Goal: Contribute content: Contribute content

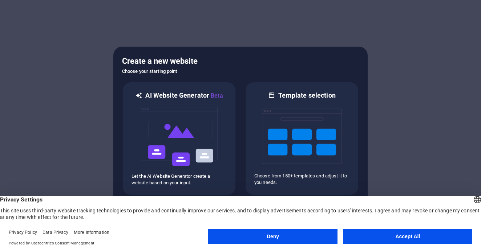
click at [368, 228] on footer "Privacy Policy Data Privacy More Information Powered by Usercentrics Consent Ma…" at bounding box center [240, 237] width 481 height 26
click at [369, 235] on button "Accept All" at bounding box center [408, 236] width 129 height 15
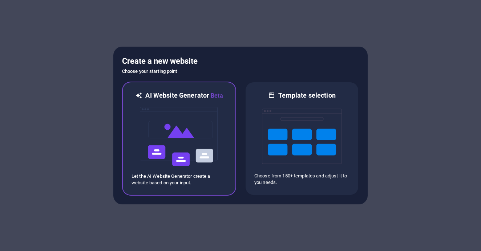
click at [198, 124] on img at bounding box center [179, 136] width 80 height 73
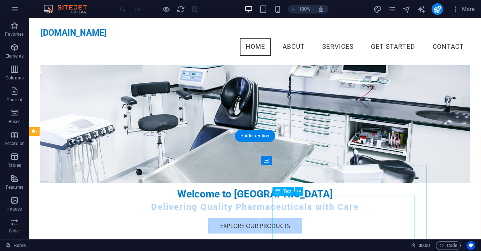
scroll to position [93, 0]
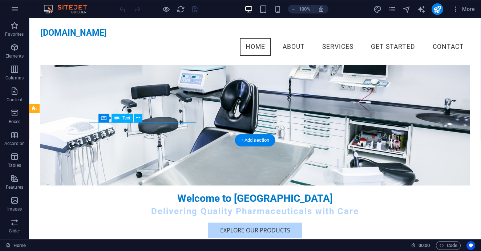
click at [125, 120] on div "Text" at bounding box center [123, 117] width 22 height 9
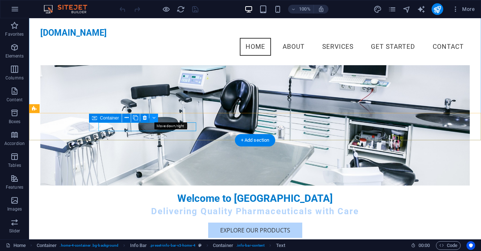
click at [155, 115] on icon at bounding box center [153, 118] width 3 height 8
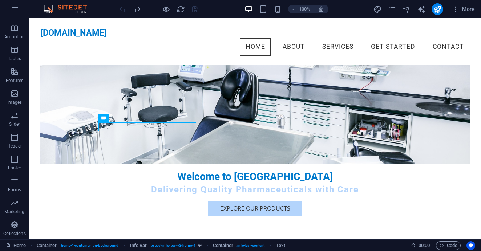
scroll to position [107, 0]
click at [17, 95] on icon "button" at bounding box center [14, 93] width 9 height 9
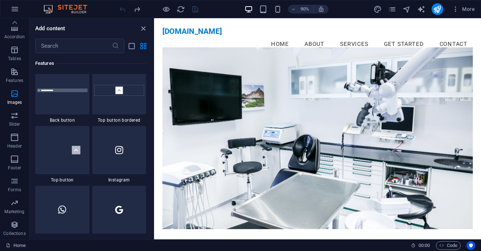
scroll to position [0, 0]
click at [143, 27] on icon "close panel" at bounding box center [143, 28] width 8 height 8
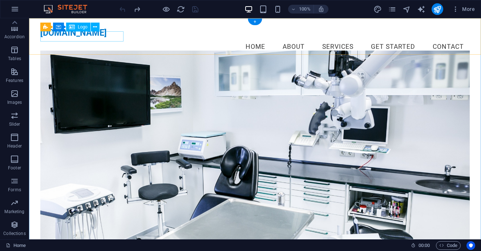
click at [83, 28] on span "Logo" at bounding box center [83, 27] width 10 height 4
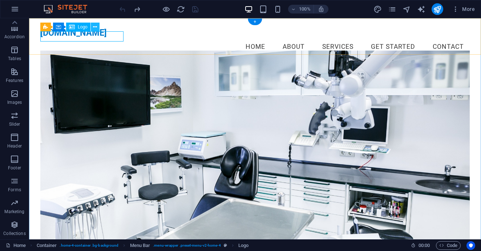
click at [95, 26] on icon at bounding box center [95, 27] width 4 height 8
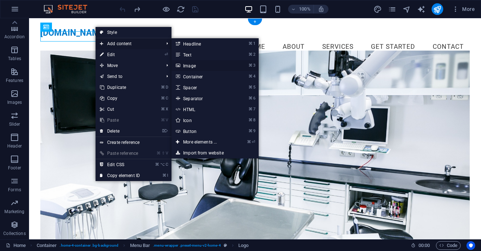
click at [198, 66] on link "⌘ 3 Image" at bounding box center [202, 65] width 60 height 11
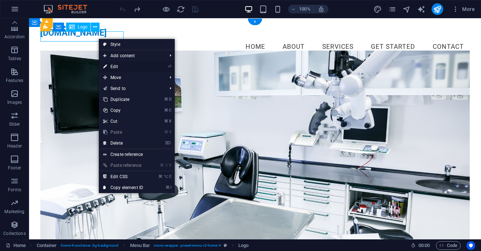
click at [122, 65] on link "⏎ Edit" at bounding box center [123, 66] width 49 height 11
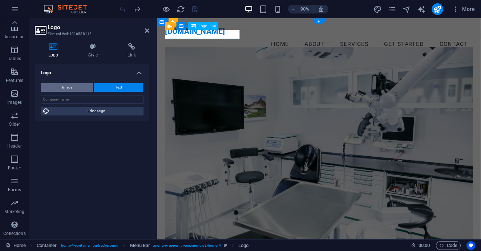
click at [79, 86] on button "Image" at bounding box center [67, 87] width 53 height 9
select select "DISABLED_OPTION_VALUE"
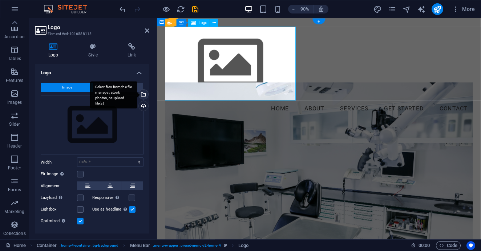
click at [141, 93] on div "Select files from the file manager, stock photos, or upload file(s)" at bounding box center [142, 94] width 11 height 11
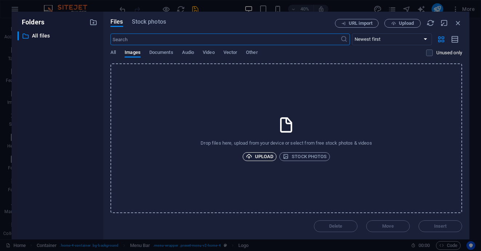
click at [264, 155] on span "Upload" at bounding box center [260, 156] width 28 height 9
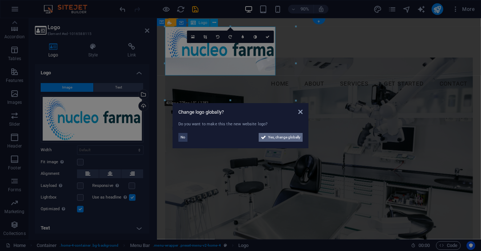
click at [285, 137] on span "Yes, change globally" at bounding box center [284, 137] width 32 height 9
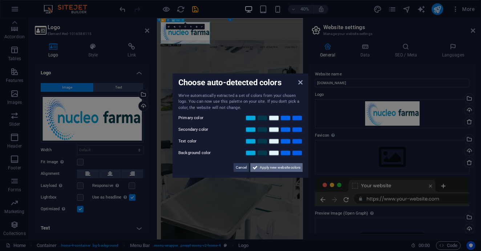
click at [273, 168] on span "Apply new website colors" at bounding box center [280, 167] width 41 height 9
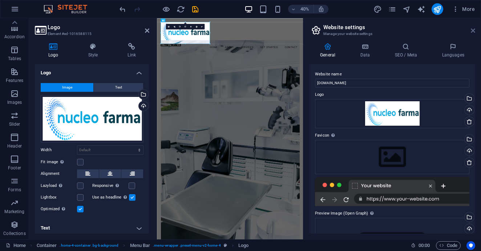
click at [473, 31] on icon at bounding box center [473, 31] width 4 height 6
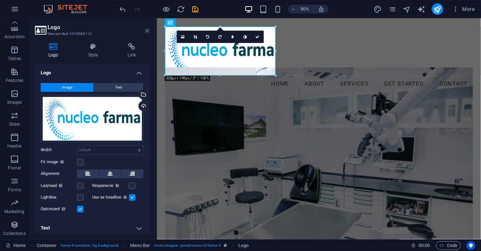
click at [147, 29] on icon at bounding box center [147, 31] width 4 height 6
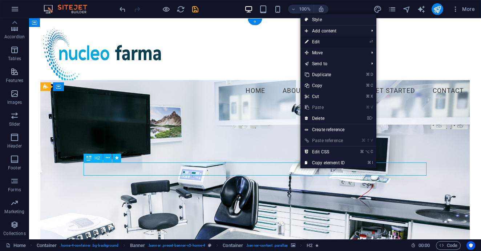
click at [329, 41] on link "⏎ Edit" at bounding box center [325, 41] width 49 height 11
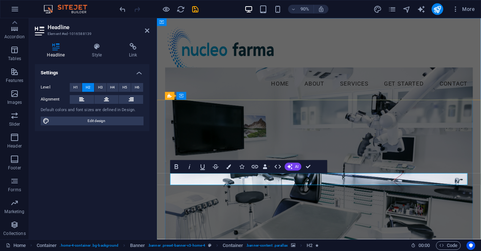
click at [146, 30] on icon at bounding box center [147, 31] width 4 height 6
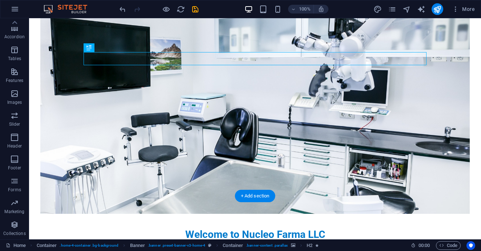
scroll to position [123, 0]
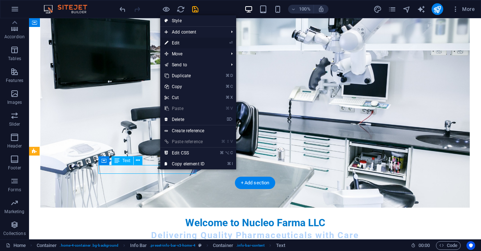
click at [185, 41] on link "⏎ Edit" at bounding box center [184, 42] width 49 height 11
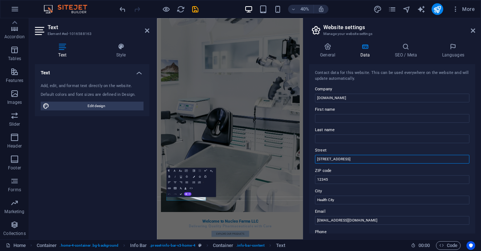
drag, startPoint x: 361, startPoint y: 160, endPoint x: 315, endPoint y: 160, distance: 46.2
click at [315, 160] on div "Contact data for this website. This can be used everywhere on the website and w…" at bounding box center [392, 148] width 166 height 169
type input "[STREET_ADDRESS]"
drag, startPoint x: 351, startPoint y: 199, endPoint x: 309, endPoint y: 198, distance: 42.2
click at [309, 198] on div "General Data SEO / Meta Languages Website name [DOMAIN_NAME] Logo Drag files he…" at bounding box center [393, 138] width 178 height 202
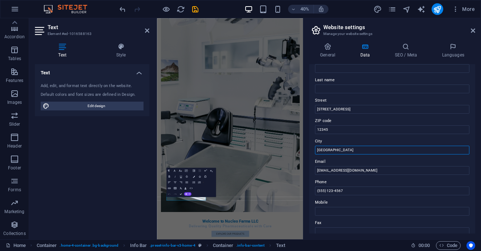
scroll to position [55, 0]
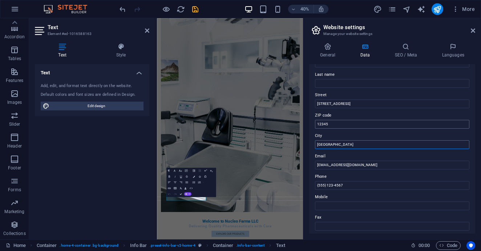
type input "[GEOGRAPHIC_DATA]"
click at [344, 123] on input "12345" at bounding box center [392, 124] width 155 height 9
type input "1"
type input "33179"
click at [397, 100] on input "[STREET_ADDRESS]" at bounding box center [392, 103] width 155 height 9
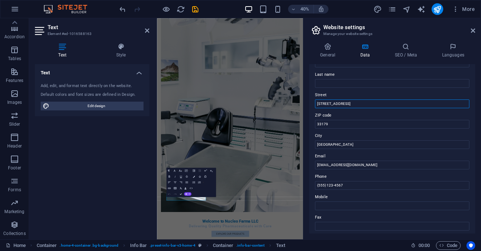
click at [394, 105] on input "[STREET_ADDRESS]" at bounding box center [392, 103] width 155 height 9
type input "[STREET_ADDRESS]"
click at [323, 165] on input "[EMAIL_ADDRESS][DOMAIN_NAME]" at bounding box center [392, 164] width 155 height 9
type input "[EMAIL_ADDRESS][DOMAIN_NAME]"
click at [353, 185] on input "(555) 123-4567" at bounding box center [392, 185] width 155 height 9
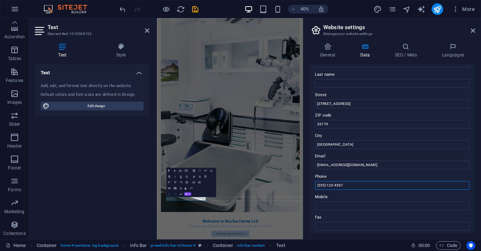
click at [325, 186] on input "(555) 123-4567" at bounding box center [392, 185] width 155 height 9
click at [353, 185] on input "(305) 123-4567" at bounding box center [392, 185] width 155 height 9
click at [364, 185] on input "[PHONE_NUMBER]" at bounding box center [392, 185] width 155 height 9
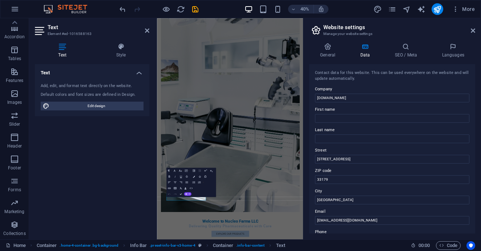
scroll to position [0, 0]
type input "[PHONE_NUMBER]"
click at [472, 29] on icon at bounding box center [473, 31] width 4 height 6
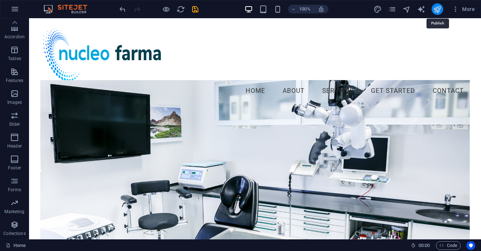
click at [439, 7] on icon "publish" at bounding box center [437, 9] width 8 height 8
checkbox input "false"
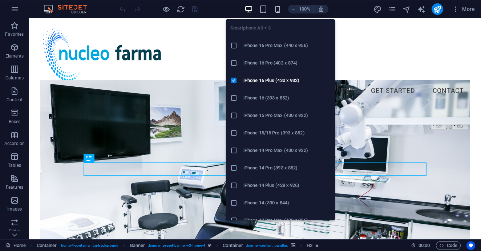
click at [277, 10] on icon "button" at bounding box center [278, 9] width 8 height 8
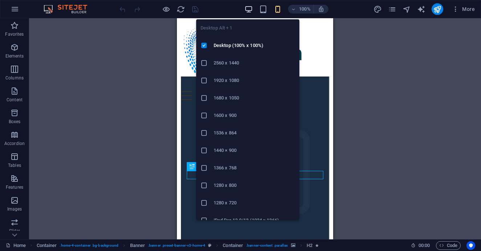
click at [250, 8] on icon "button" at bounding box center [249, 9] width 8 height 8
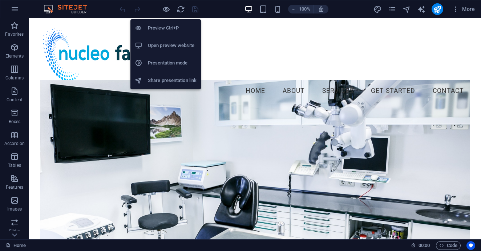
click at [164, 26] on h6 "Preview Ctrl+P" at bounding box center [172, 28] width 49 height 9
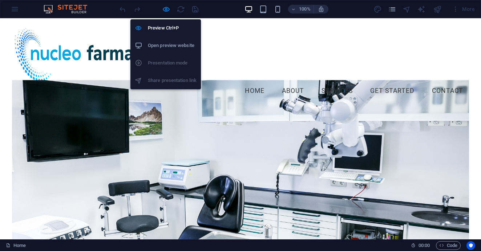
click at [165, 47] on h6 "Open preview website" at bounding box center [172, 45] width 49 height 9
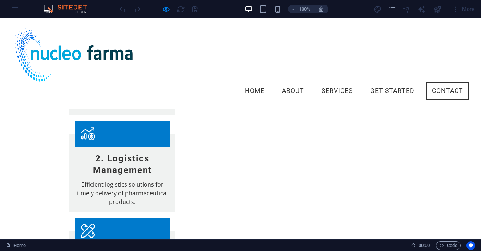
scroll to position [909, 0]
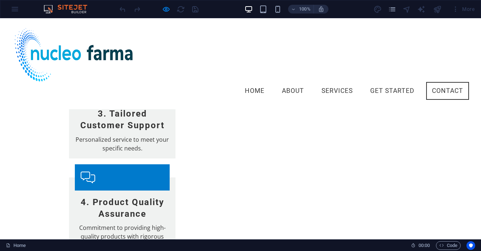
scroll to position [1052, 0]
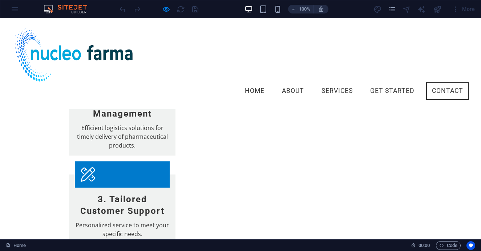
scroll to position [921, 0]
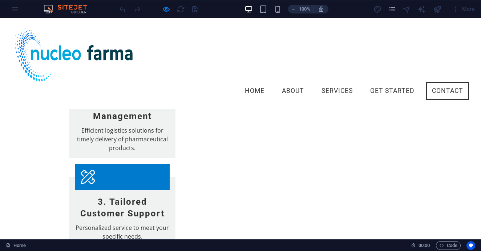
drag, startPoint x: 149, startPoint y: 2, endPoint x: 120, endPoint y: 5, distance: 29.3
click at [120, 5] on div at bounding box center [158, 9] width 81 height 12
click at [179, 11] on div at bounding box center [158, 9] width 81 height 12
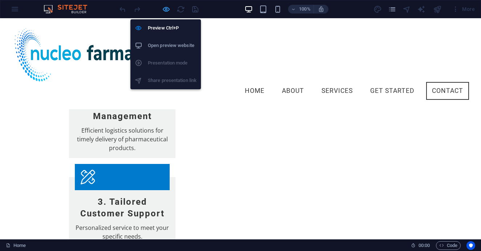
click at [166, 9] on icon "button" at bounding box center [166, 9] width 8 height 8
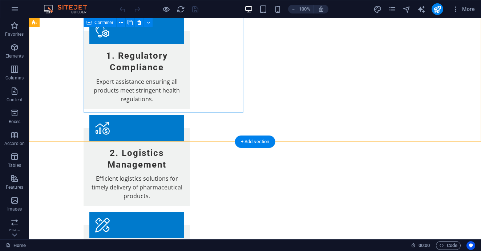
scroll to position [992, 0]
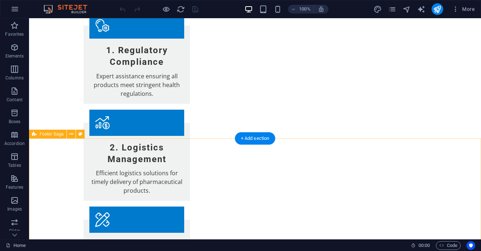
click at [71, 134] on icon at bounding box center [71, 134] width 4 height 8
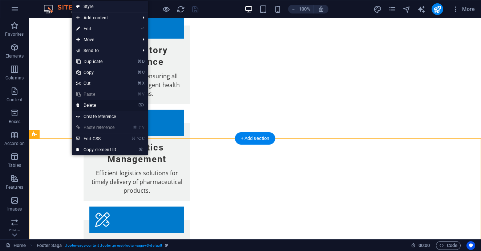
click at [100, 103] on link "⌦ Delete" at bounding box center [96, 105] width 49 height 11
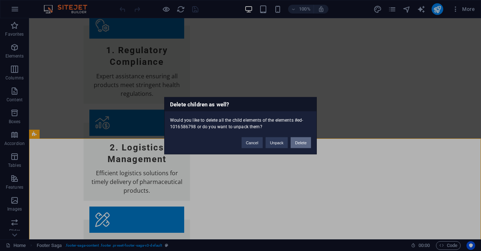
click at [301, 140] on button "Delete" at bounding box center [301, 142] width 20 height 11
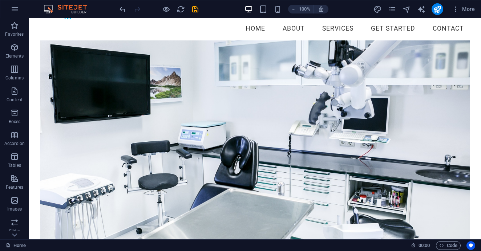
scroll to position [63, 0]
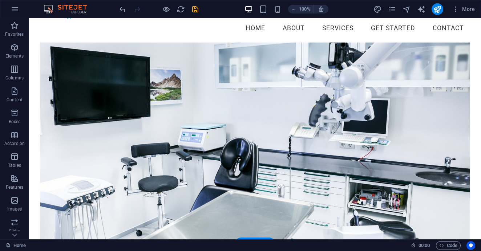
click at [341, 167] on figure at bounding box center [255, 143] width 430 height 201
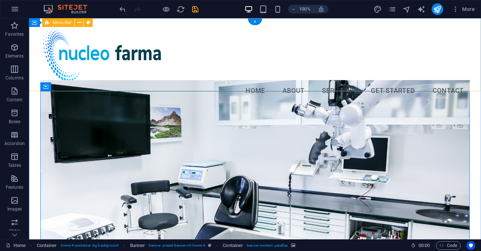
scroll to position [0, 0]
click at [456, 11] on icon "button" at bounding box center [455, 8] width 7 height 7
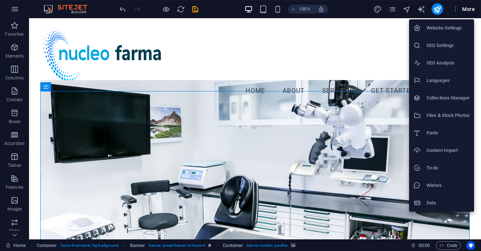
click at [444, 25] on h6 "Website Settings" at bounding box center [448, 28] width 43 height 9
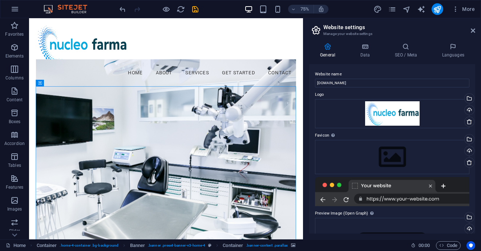
scroll to position [40, 0]
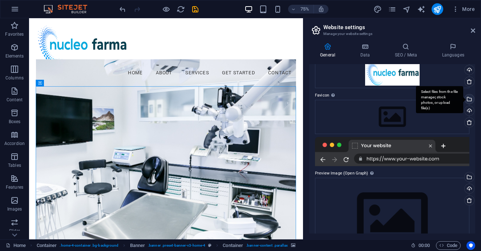
click at [468, 99] on div "Select files from the file manager, stock photos, or upload file(s)" at bounding box center [469, 99] width 11 height 11
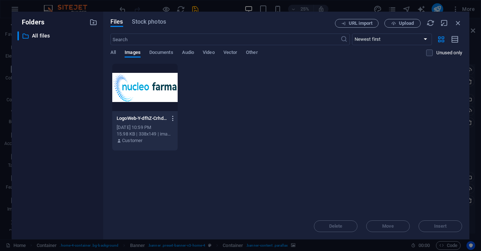
click at [171, 118] on icon "button" at bounding box center [173, 118] width 7 height 7
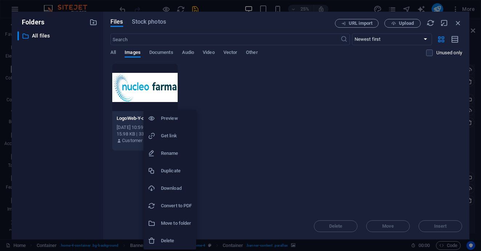
click at [239, 164] on div at bounding box center [240, 125] width 481 height 251
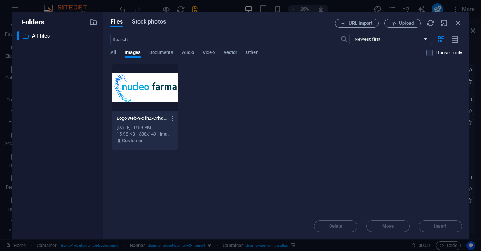
click at [142, 24] on span "Stock photos" at bounding box center [149, 21] width 34 height 9
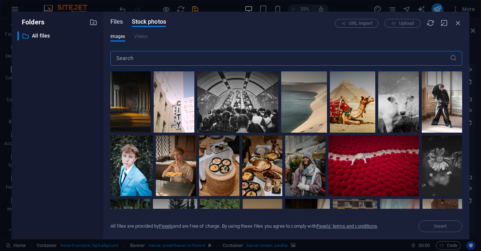
click at [121, 22] on span "Files" at bounding box center [117, 21] width 13 height 9
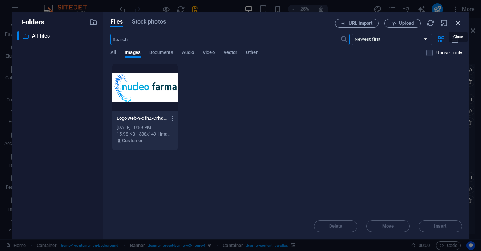
click at [460, 22] on icon "button" at bounding box center [459, 23] width 8 height 8
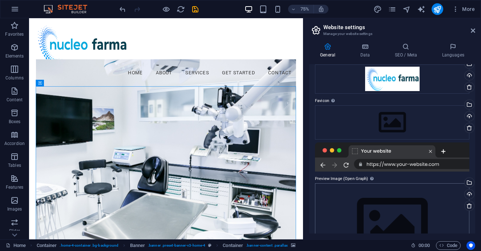
scroll to position [29, 0]
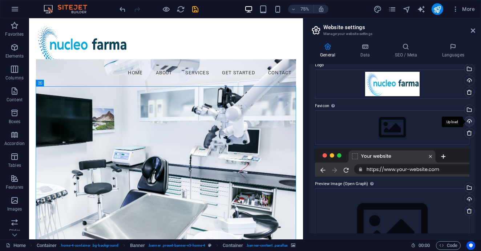
click at [468, 120] on div "Upload" at bounding box center [469, 121] width 11 height 11
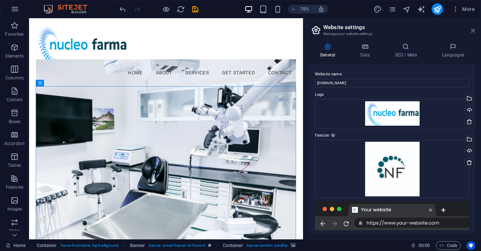
click at [475, 31] on icon at bounding box center [473, 31] width 4 height 6
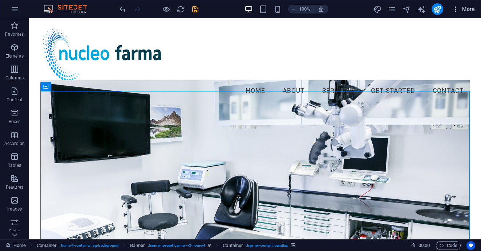
click at [457, 8] on icon "button" at bounding box center [455, 8] width 7 height 7
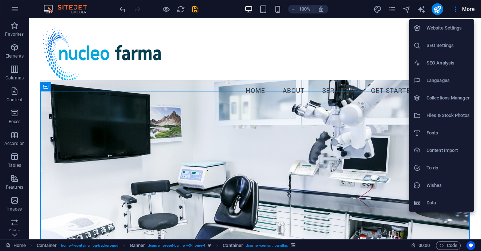
click at [441, 11] on div at bounding box center [240, 125] width 481 height 251
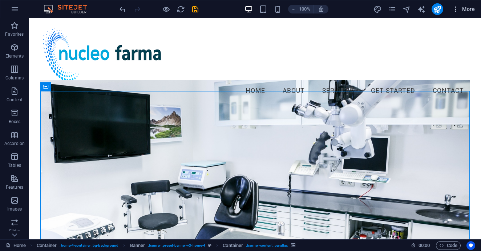
click at [471, 9] on span "More" at bounding box center [463, 8] width 23 height 7
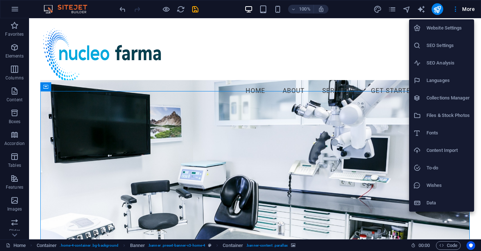
click at [444, 9] on div at bounding box center [240, 125] width 481 height 251
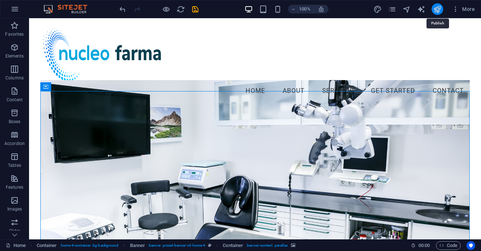
click at [439, 8] on icon "publish" at bounding box center [437, 9] width 8 height 8
checkbox input "false"
